Goal: Information Seeking & Learning: Learn about a topic

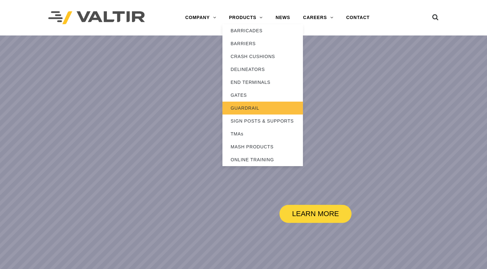
click at [248, 109] on link "GUARDRAIL" at bounding box center [263, 107] width 81 height 13
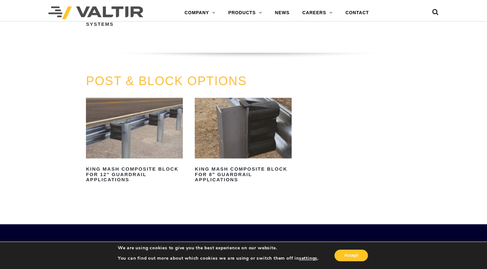
scroll to position [483, 0]
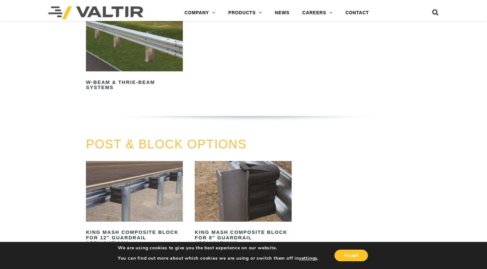
click at [338, 88] on ul "W-Beam & Thrie-Beam Systems Read more" at bounding box center [243, 60] width 315 height 99
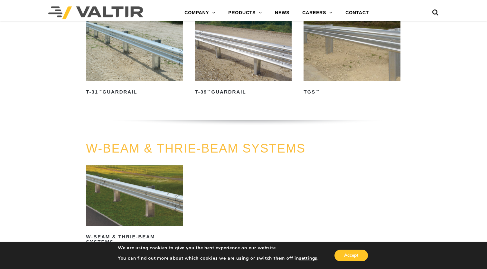
scroll to position [290, 0]
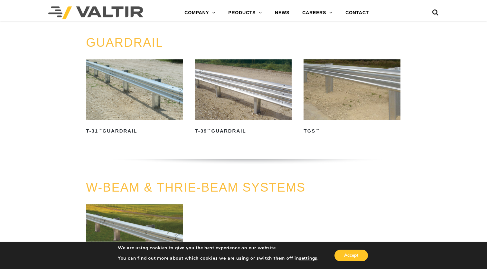
click at [164, 100] on img at bounding box center [134, 89] width 97 height 61
click at [262, 102] on img at bounding box center [243, 89] width 97 height 61
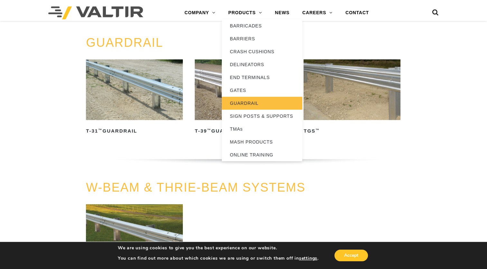
click at [255, 101] on link "GUARDRAIL" at bounding box center [262, 103] width 81 height 13
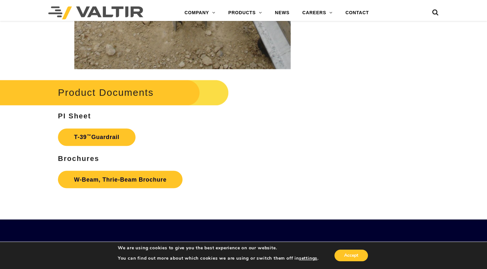
scroll to position [1063, 0]
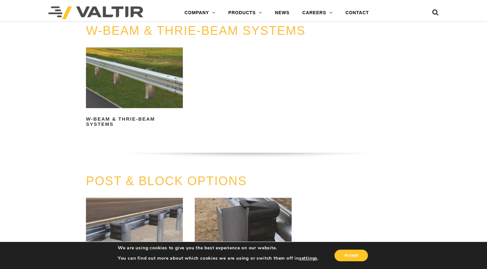
scroll to position [437, 0]
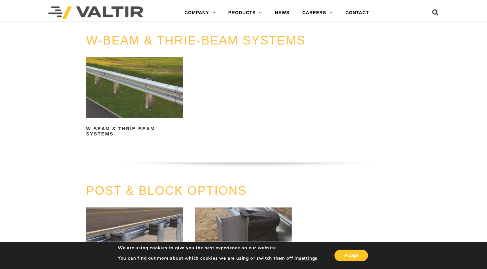
click at [149, 88] on img at bounding box center [134, 87] width 97 height 61
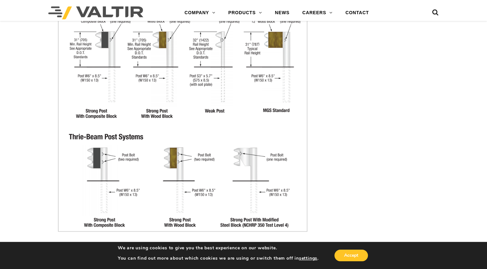
scroll to position [967, 0]
